Goal: Task Accomplishment & Management: Use online tool/utility

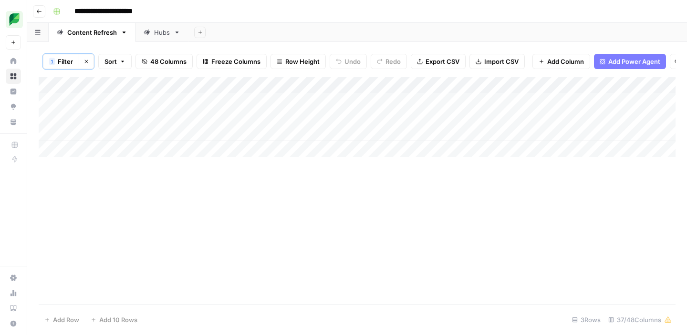
click at [87, 62] on icon "button" at bounding box center [87, 62] width 6 height 6
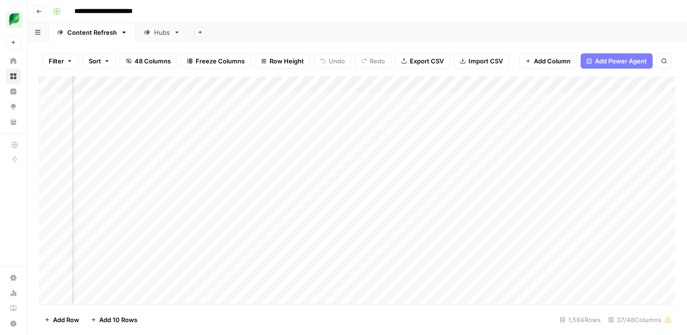
scroll to position [0, 376]
click at [666, 59] on icon "button" at bounding box center [664, 61] width 6 height 6
type input "**********"
click at [382, 182] on div "Add Column" at bounding box center [357, 190] width 637 height 228
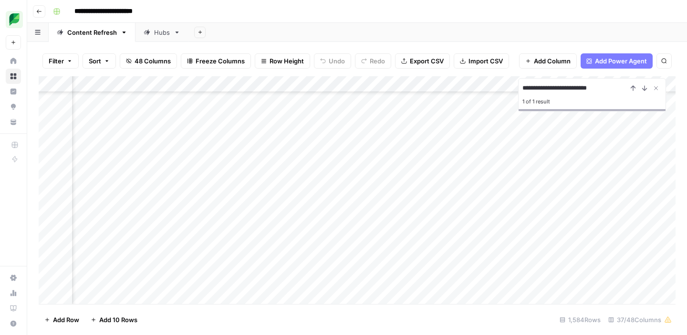
scroll to position [10965, 974]
click at [356, 180] on div "Add Column" at bounding box center [357, 190] width 637 height 228
click at [336, 184] on div "Add Column" at bounding box center [357, 190] width 637 height 228
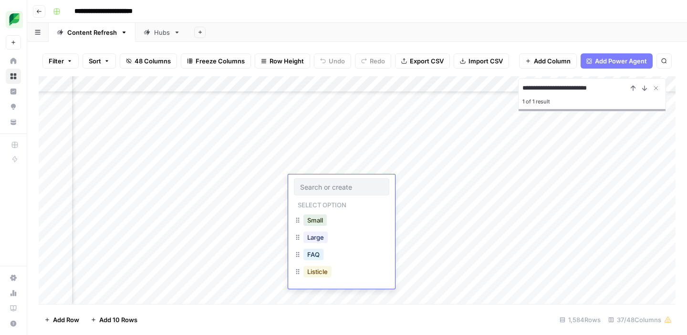
click at [319, 270] on button "Listicle" at bounding box center [317, 271] width 28 height 11
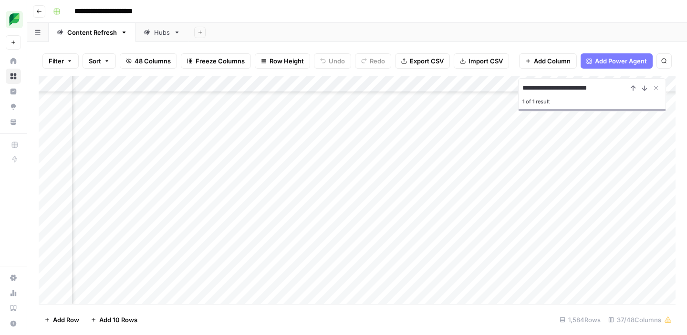
click at [414, 183] on div "Add Column" at bounding box center [357, 190] width 637 height 228
